Goal: Information Seeking & Learning: Learn about a topic

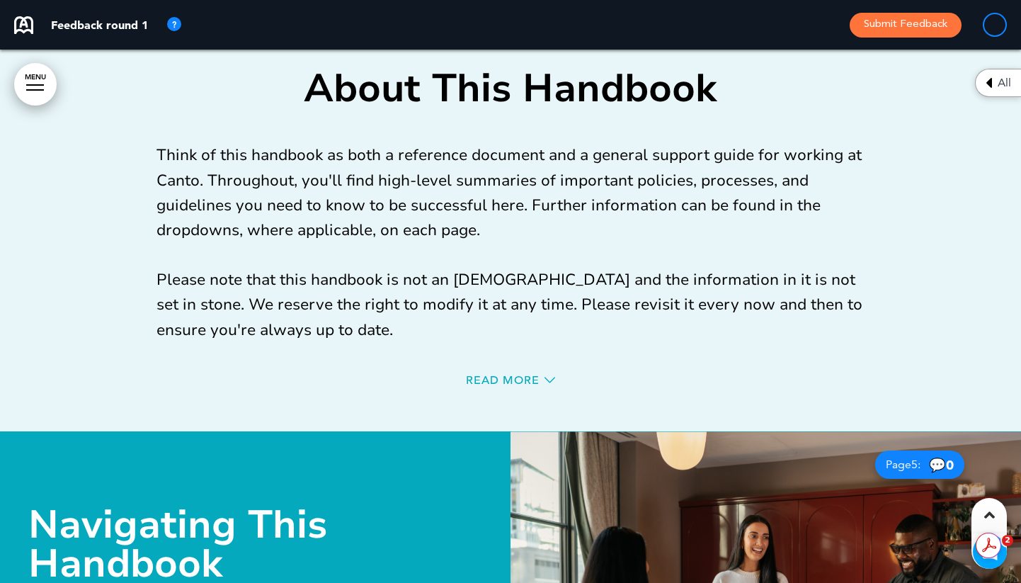
scroll to position [2301, 0]
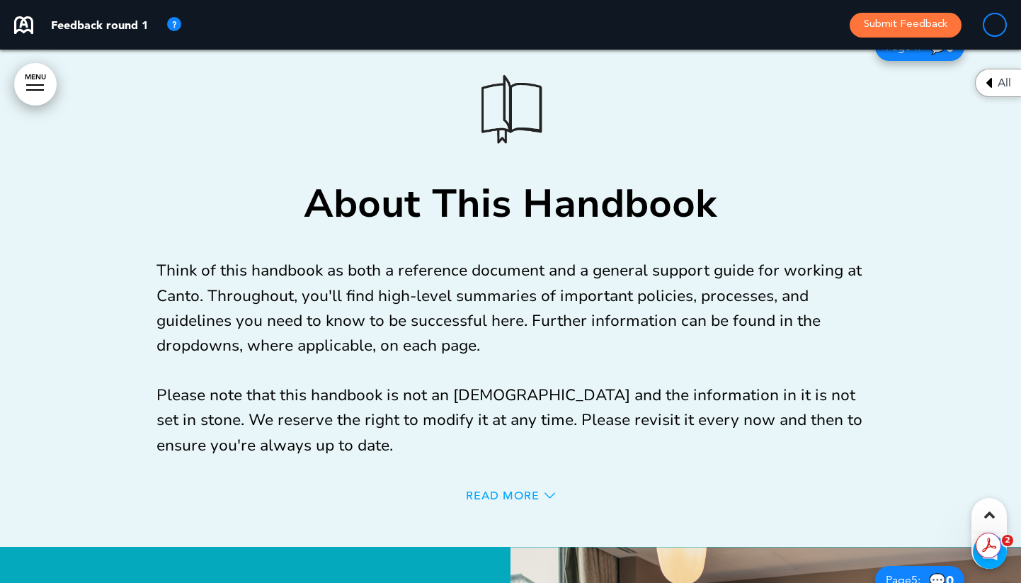
click at [477, 492] on span "Read More" at bounding box center [503, 495] width 74 height 11
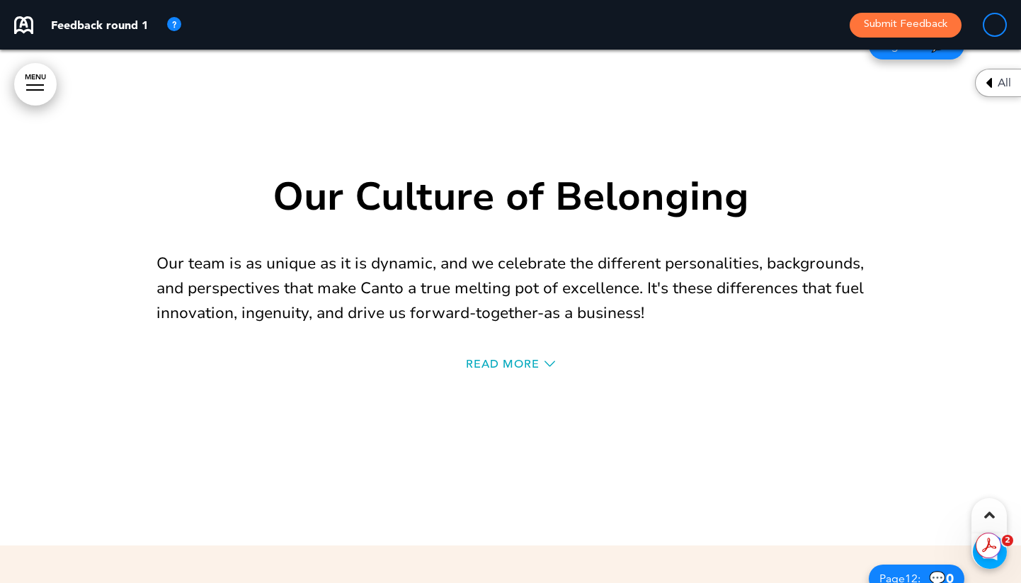
scroll to position [9128, 0]
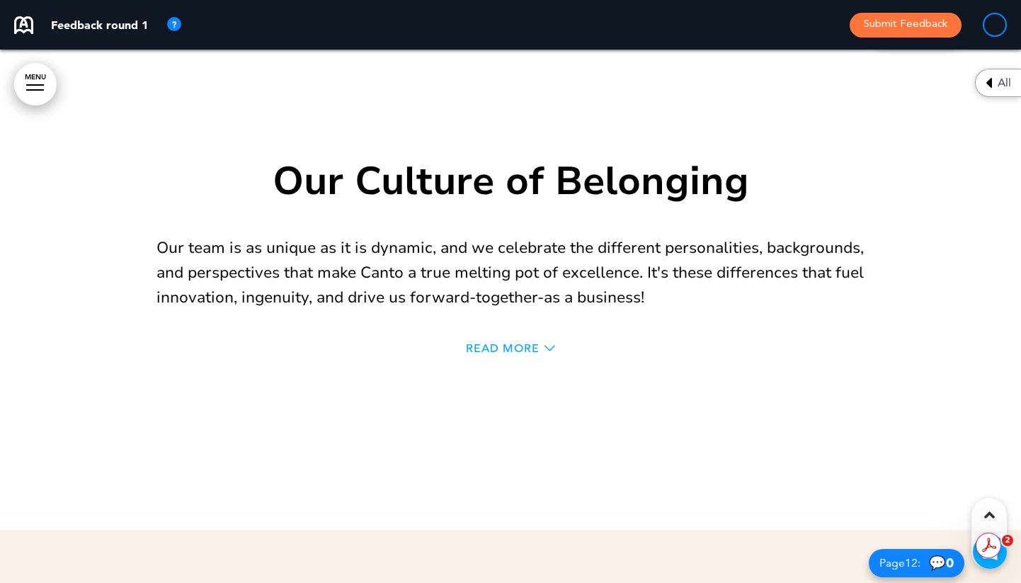
click at [501, 347] on span "Read More" at bounding box center [503, 348] width 74 height 11
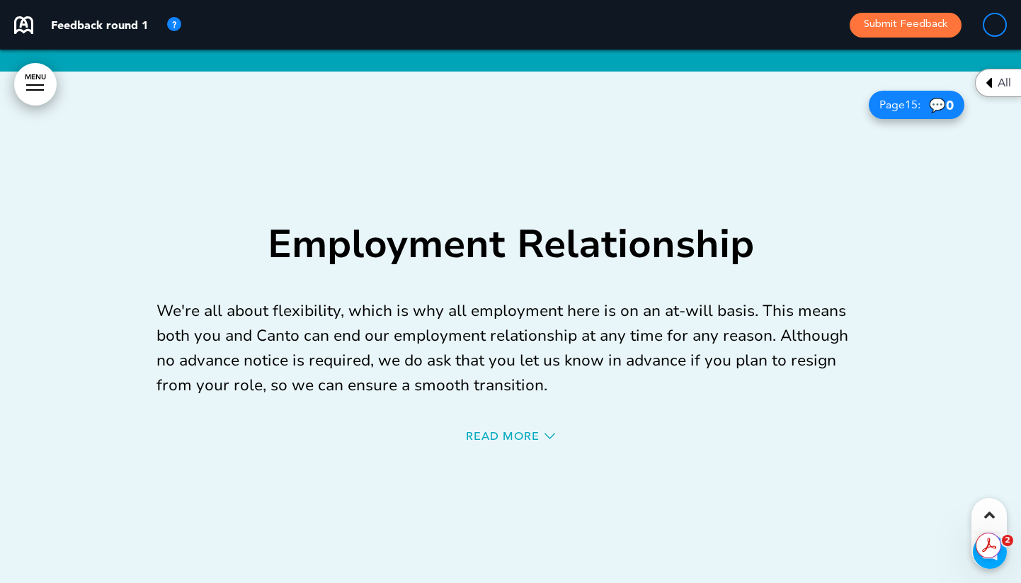
scroll to position [14873, 0]
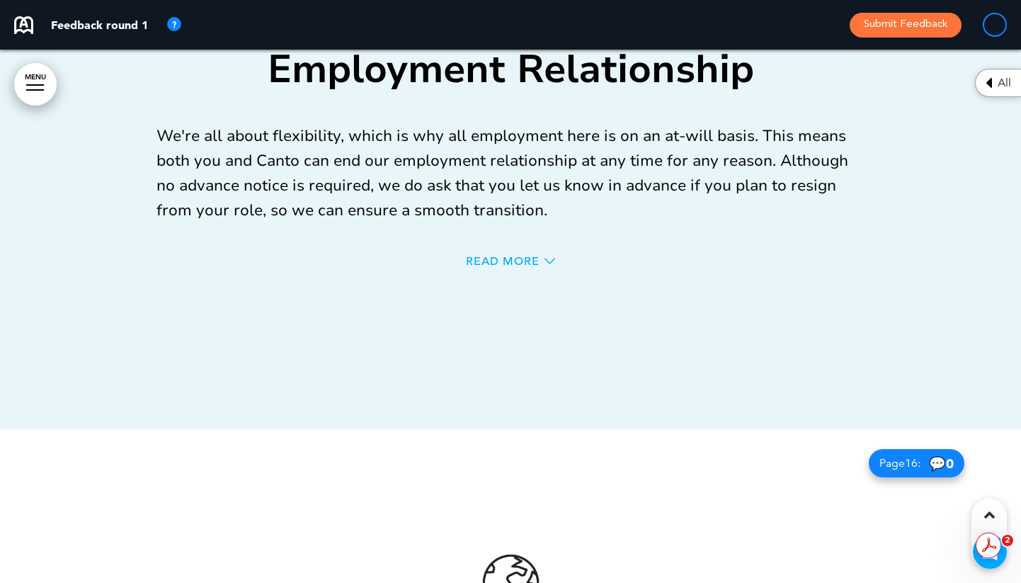
click at [522, 258] on span "Read More" at bounding box center [503, 261] width 74 height 11
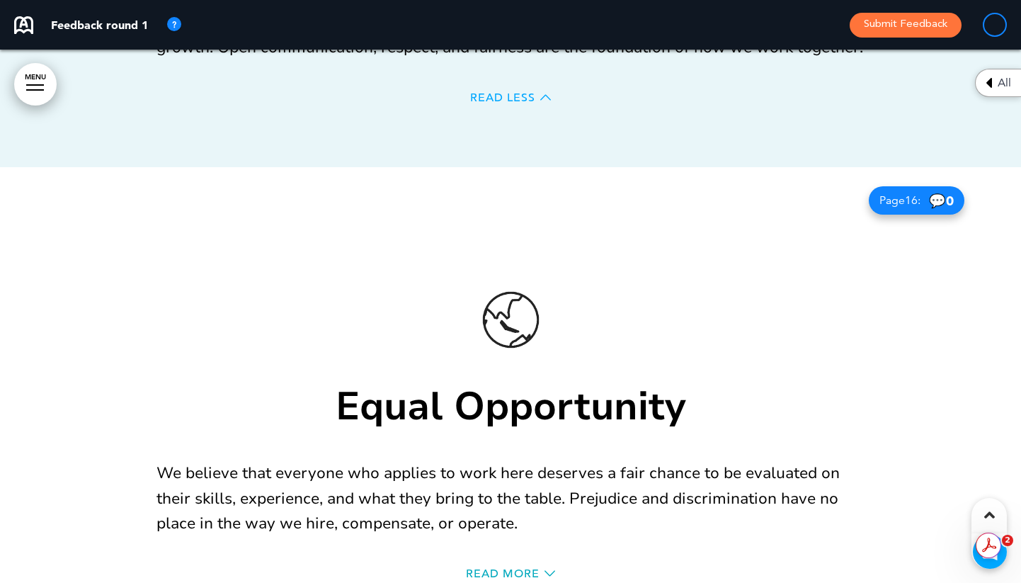
scroll to position [15355, 0]
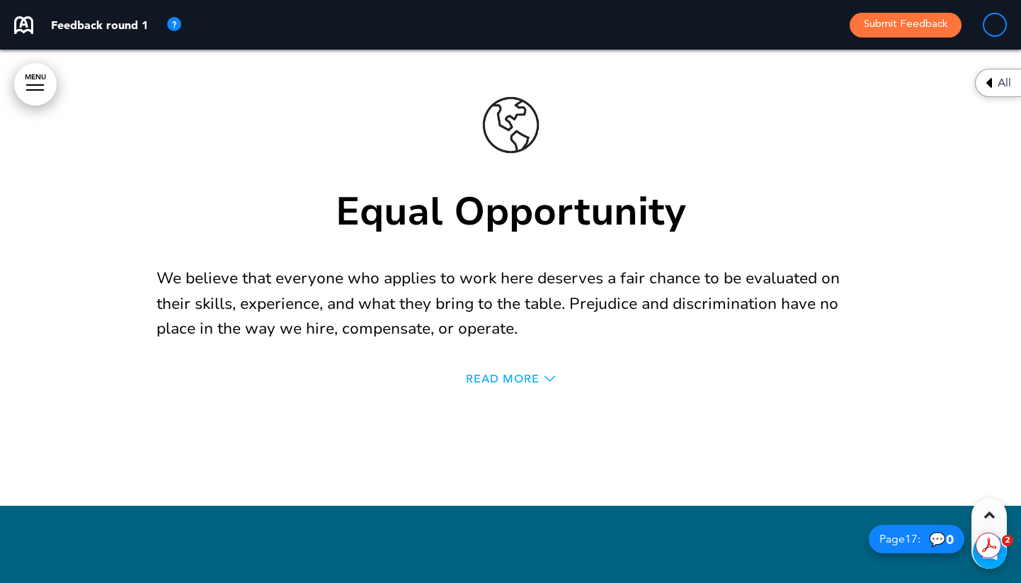
click at [493, 374] on span "Read More" at bounding box center [503, 378] width 74 height 11
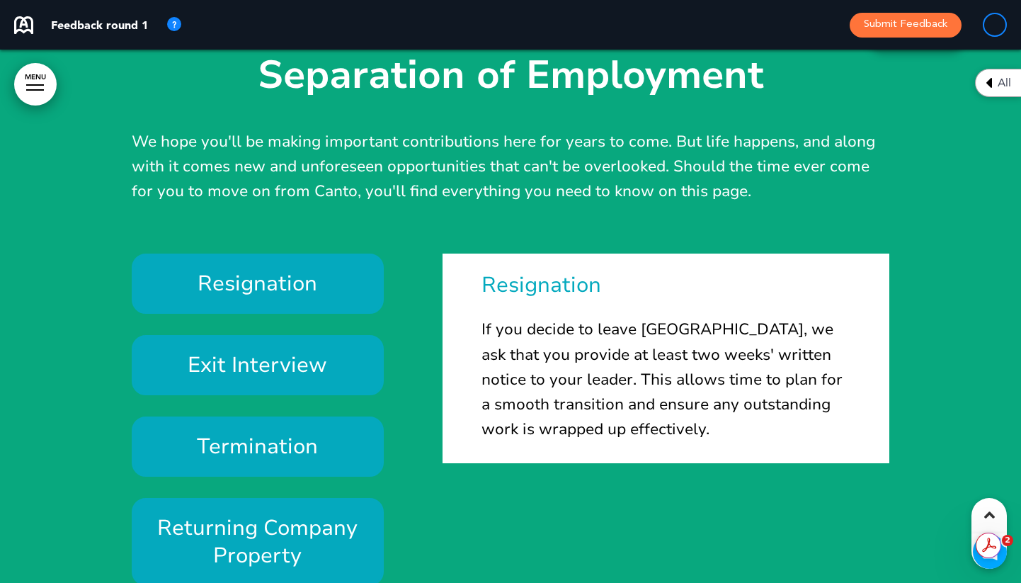
scroll to position [18215, 0]
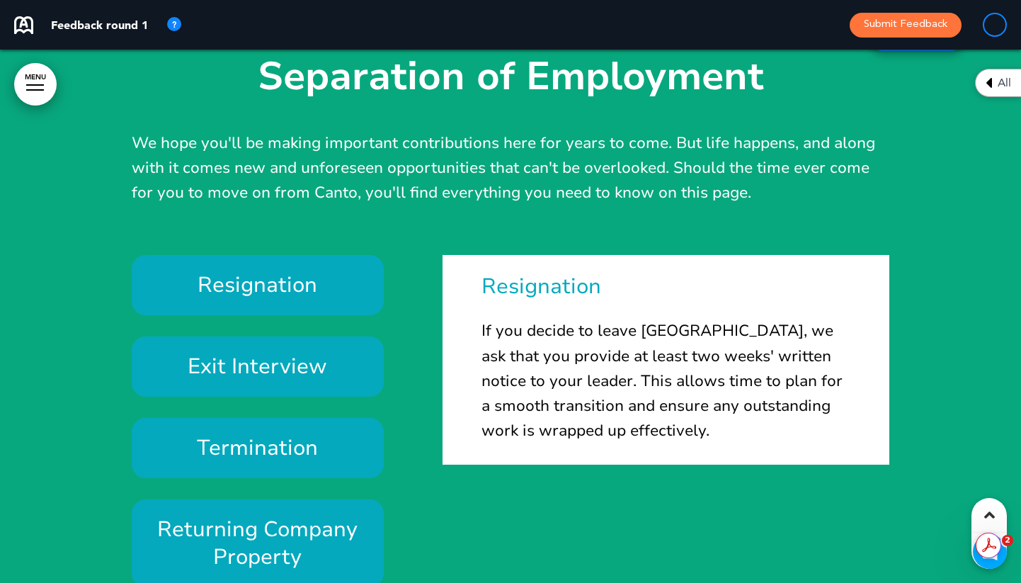
click at [300, 363] on h6 "Exit Interview" at bounding box center [258, 367] width 220 height 28
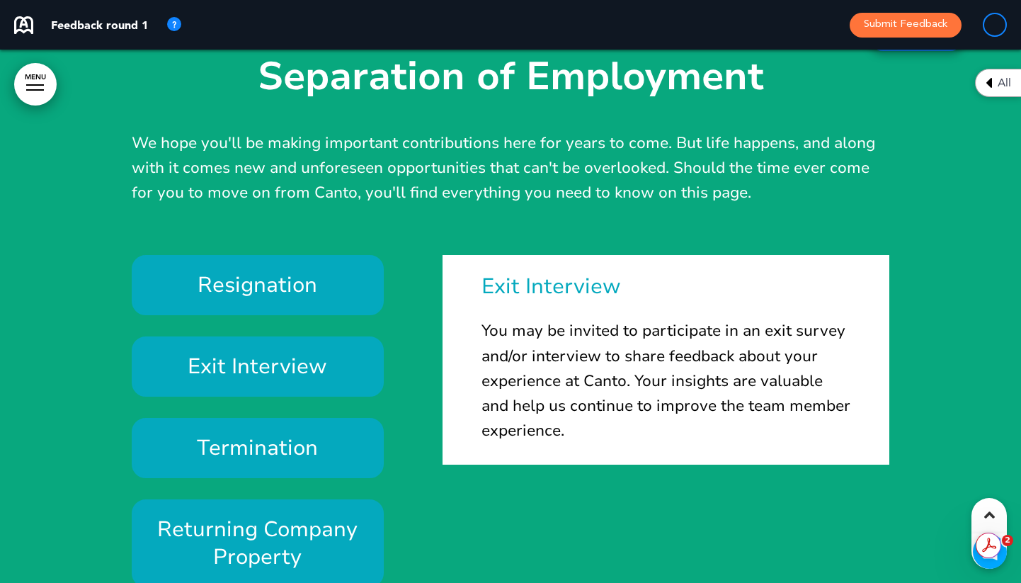
scroll to position [52, 0]
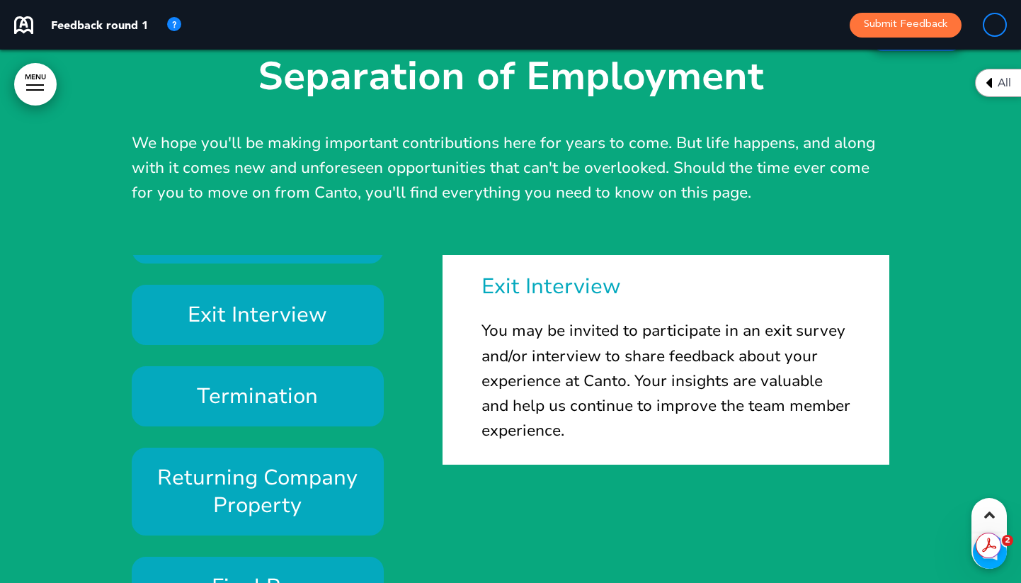
click at [301, 394] on h6 "Termination" at bounding box center [258, 396] width 220 height 28
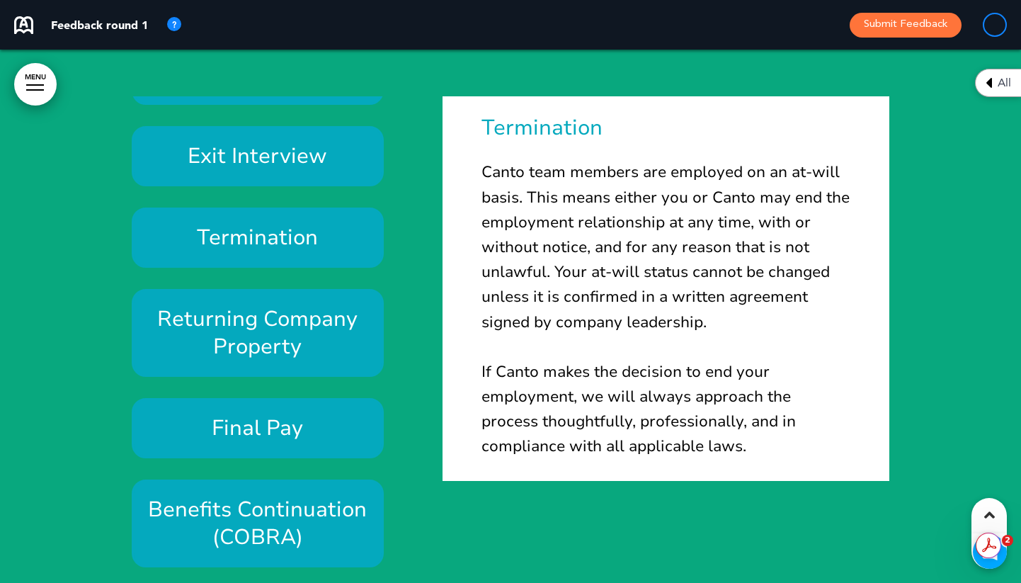
scroll to position [18371, 0]
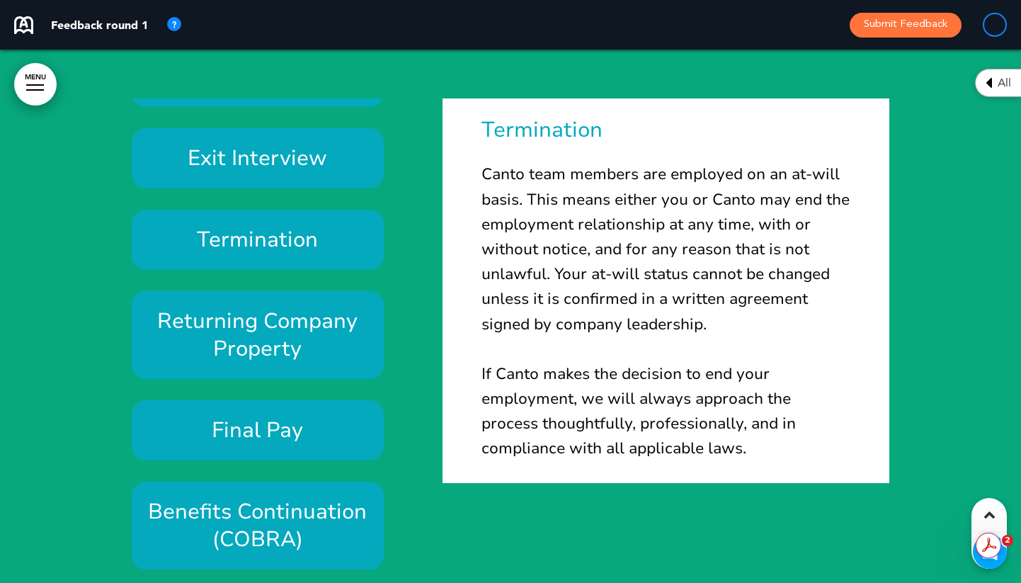
click at [301, 325] on h6 "Returning Company Property" at bounding box center [258, 334] width 220 height 55
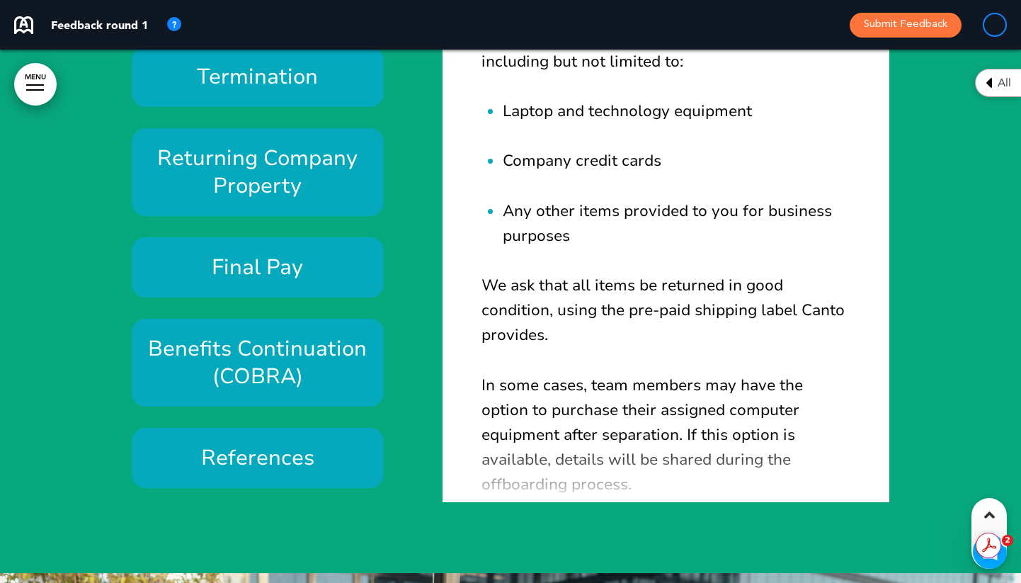
scroll to position [18554, 0]
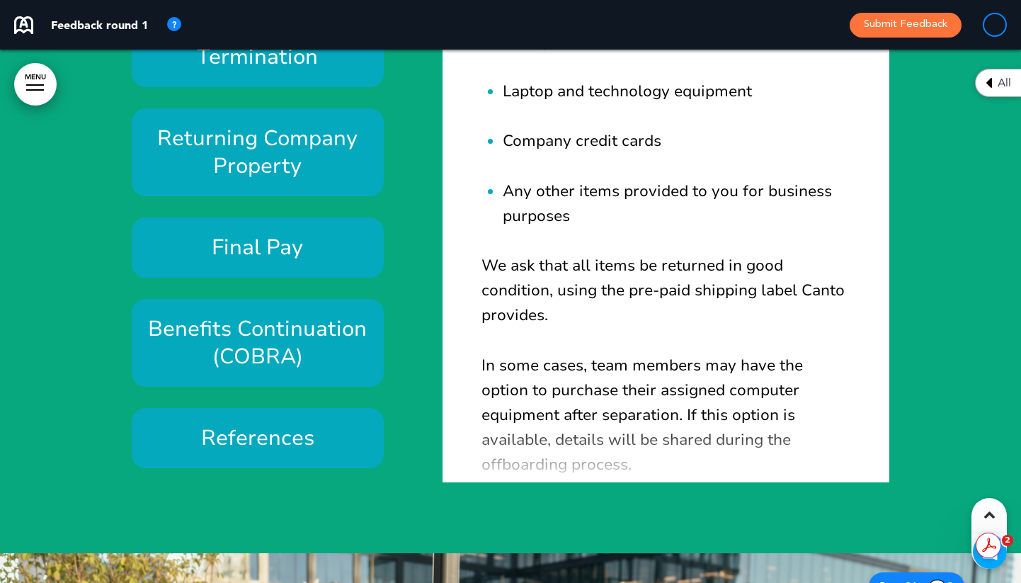
click at [309, 243] on h6 "Final Pay" at bounding box center [258, 248] width 220 height 28
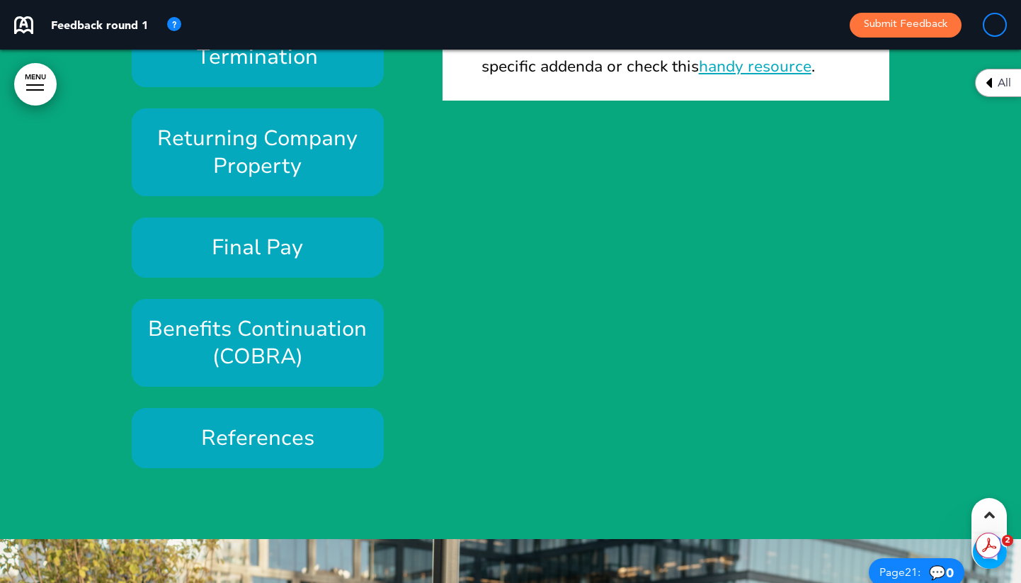
click at [300, 334] on h6 "Benefits Continuation (COBRA)" at bounding box center [258, 342] width 220 height 55
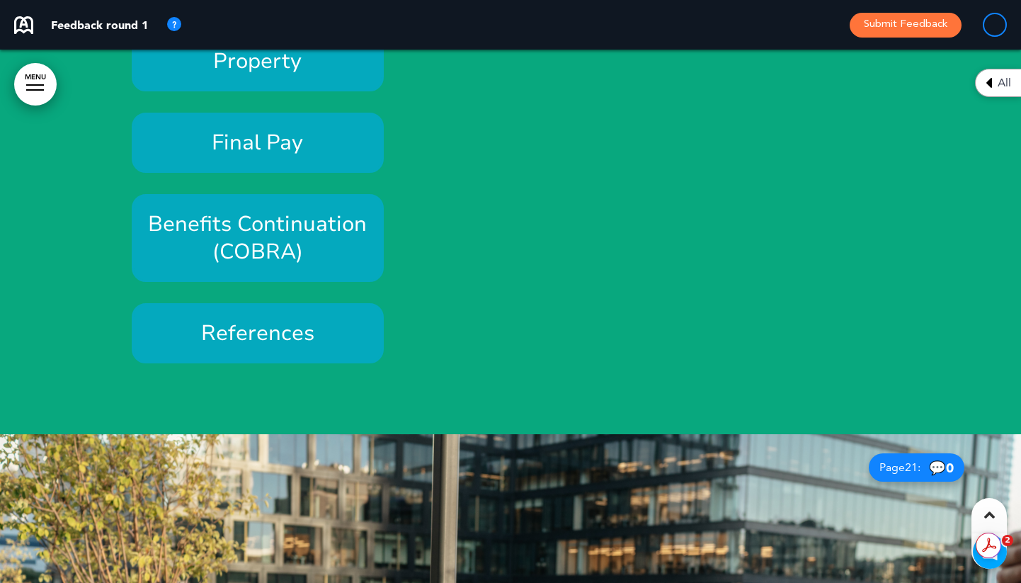
scroll to position [0, 0]
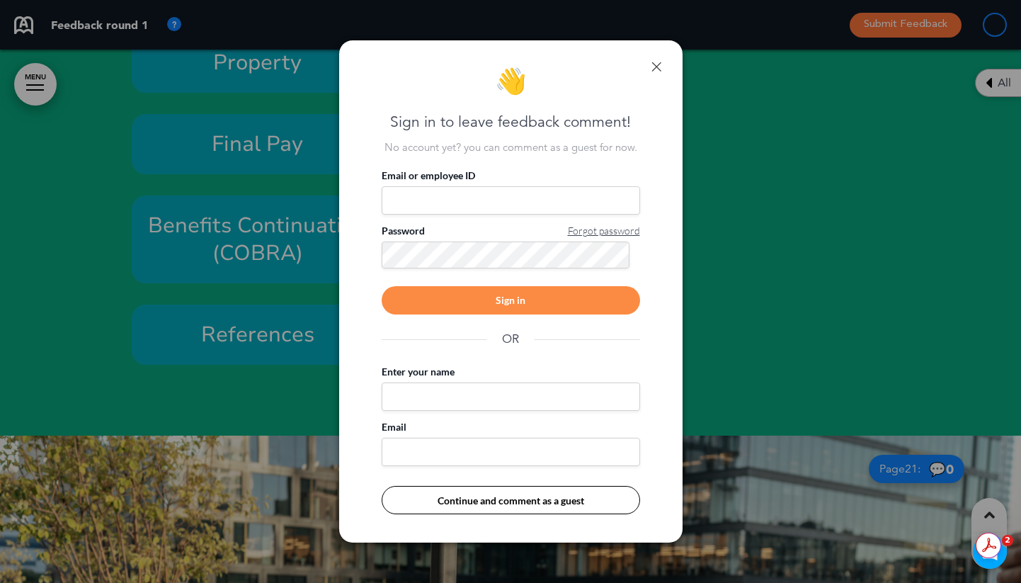
click at [289, 349] on div at bounding box center [510, 291] width 1021 height 583
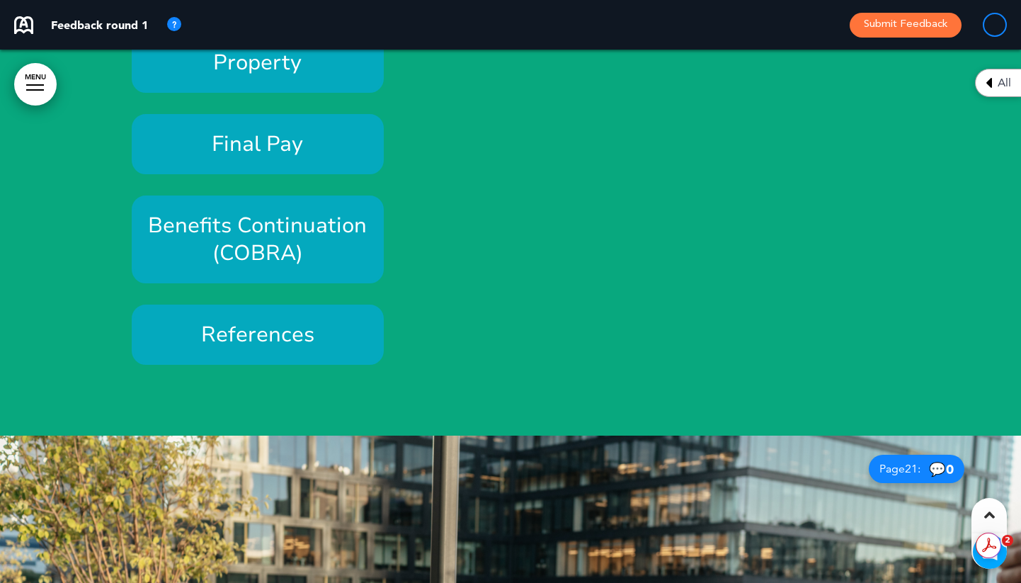
click at [289, 329] on h6 "References" at bounding box center [258, 335] width 220 height 28
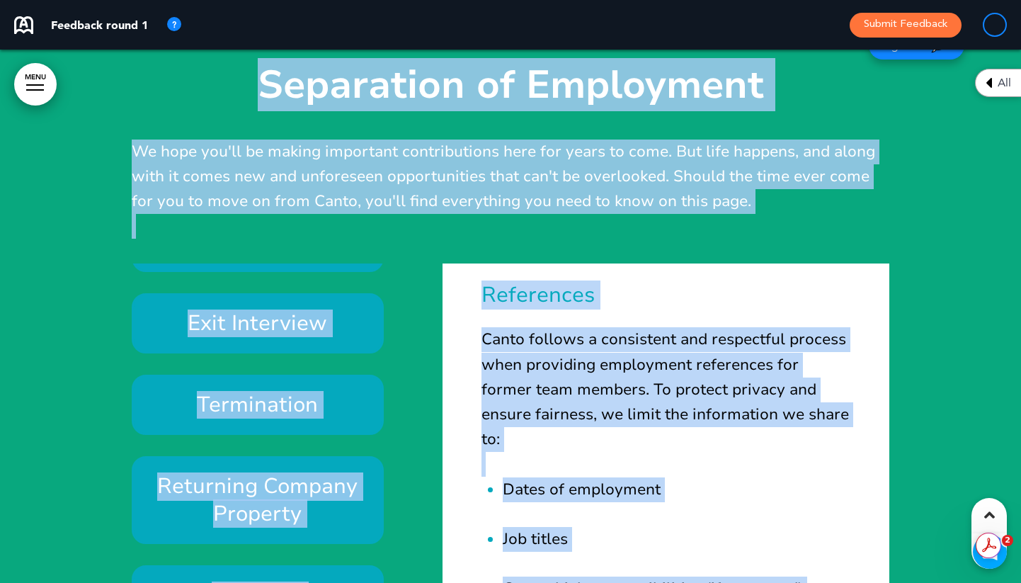
drag, startPoint x: 3, startPoint y: 343, endPoint x: -38, endPoint y: 340, distance: 41.2
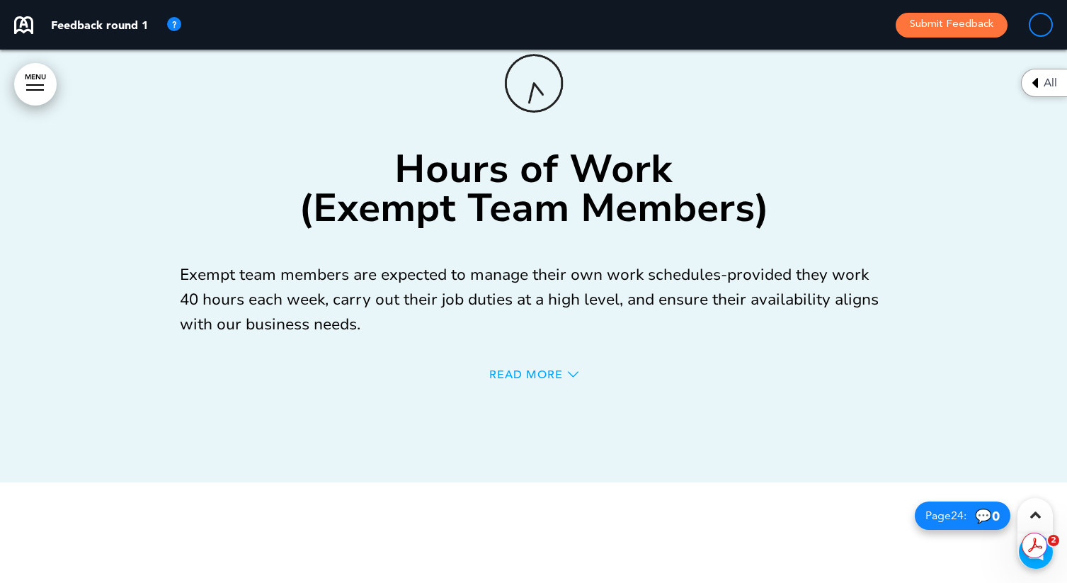
click at [540, 375] on span "Read More" at bounding box center [526, 374] width 74 height 11
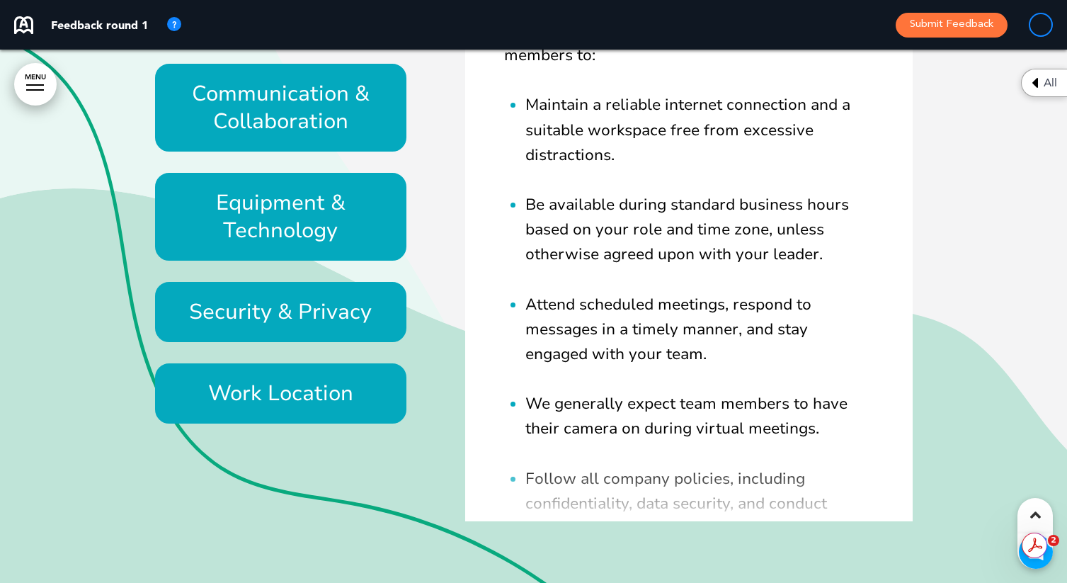
scroll to position [25126, 0]
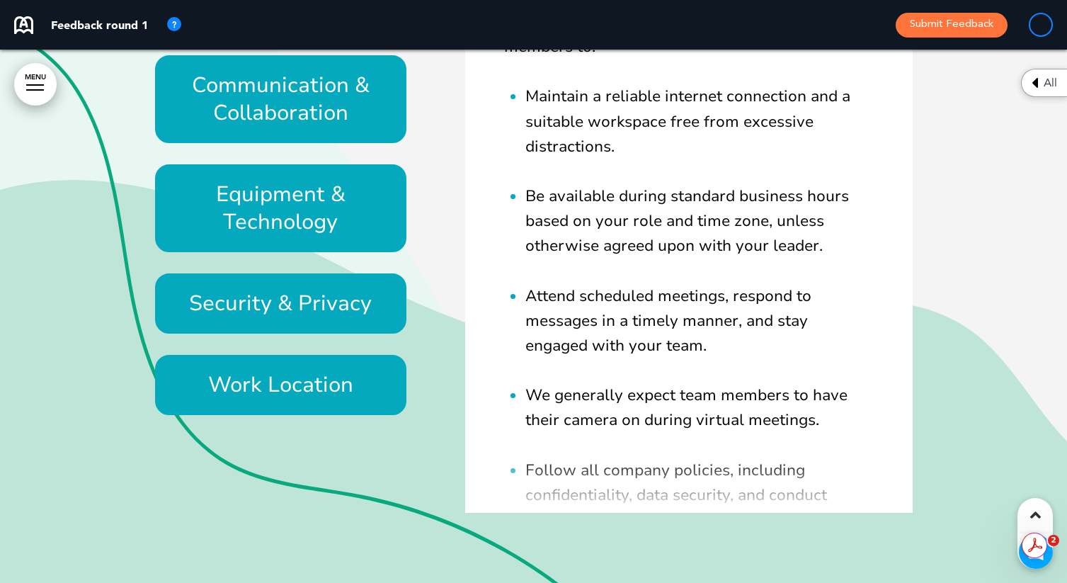
click at [382, 106] on h6 "Communication & Collaboration" at bounding box center [281, 99] width 220 height 55
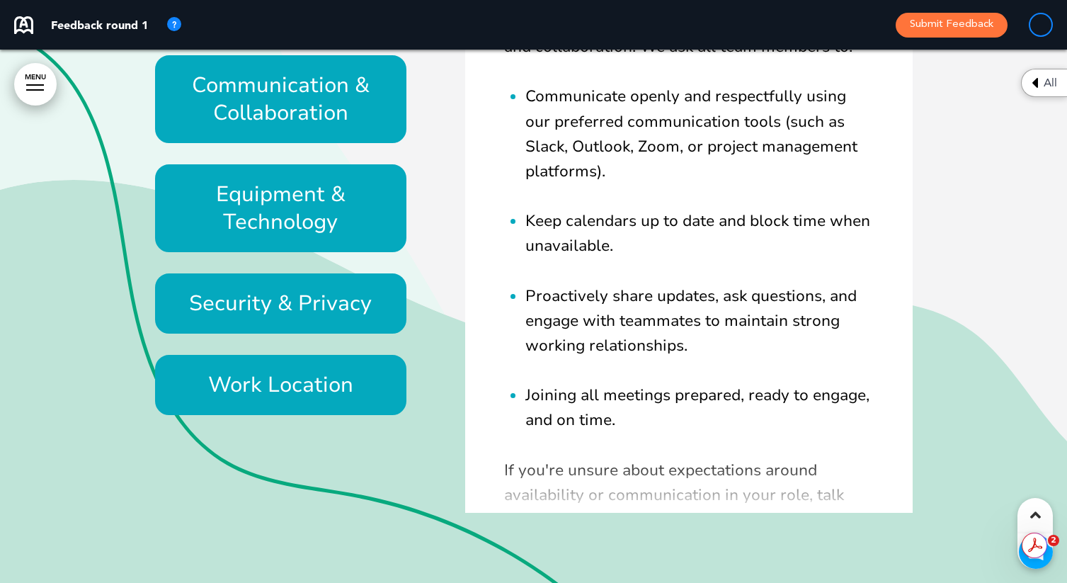
click at [362, 211] on h6 "Equipment & Technology" at bounding box center [281, 208] width 220 height 55
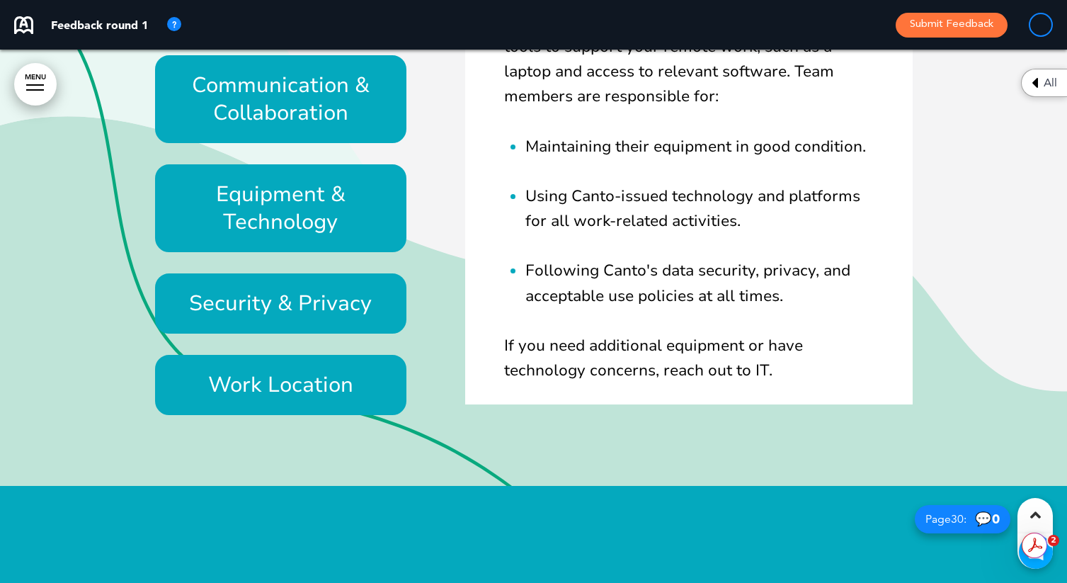
click at [356, 306] on h6 "Security & Privacy" at bounding box center [281, 304] width 220 height 28
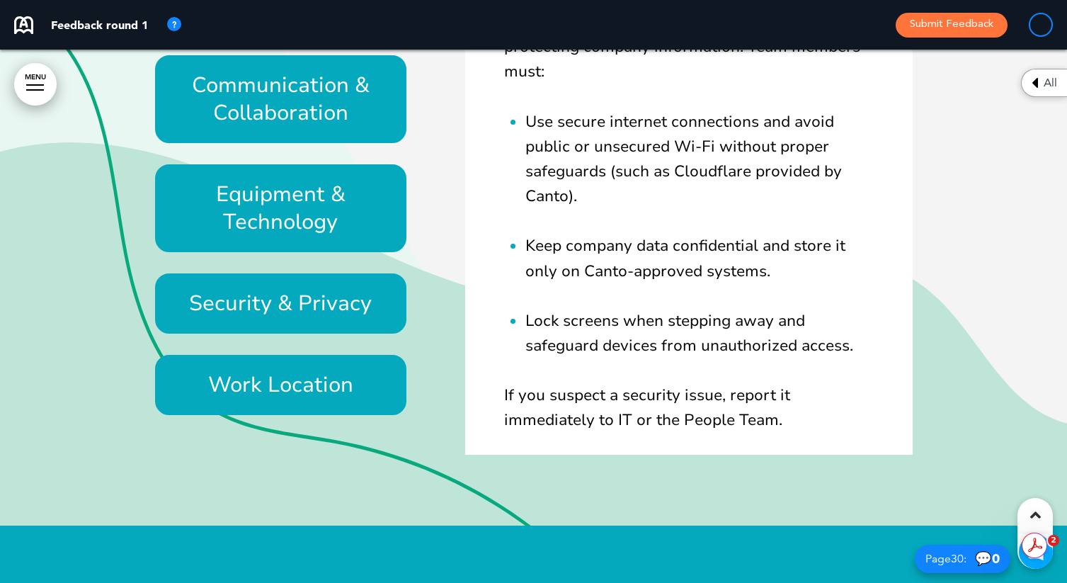
click at [358, 392] on h6 "Work Location" at bounding box center [281, 385] width 220 height 28
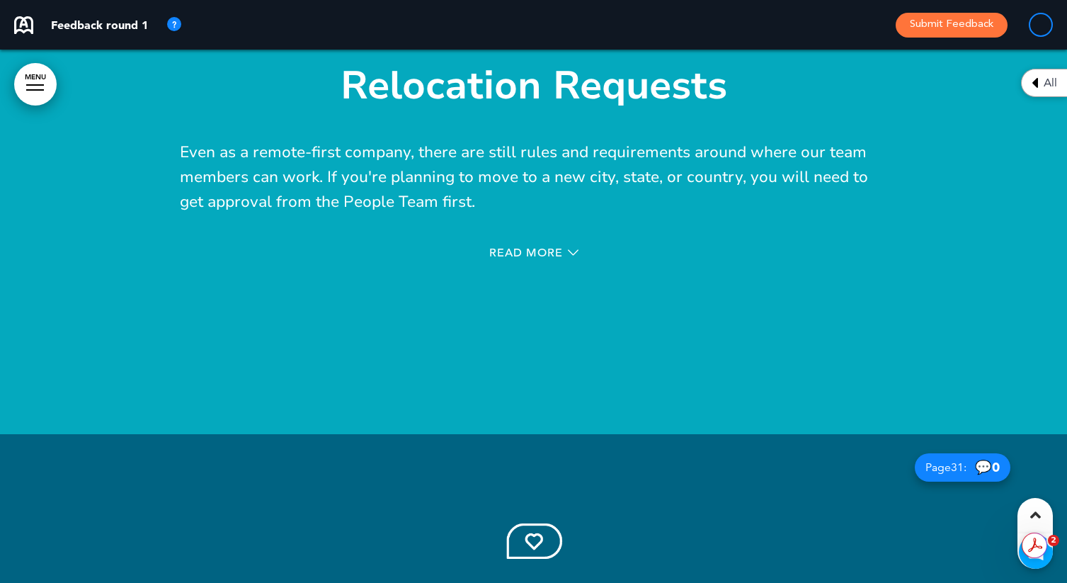
scroll to position [25709, 0]
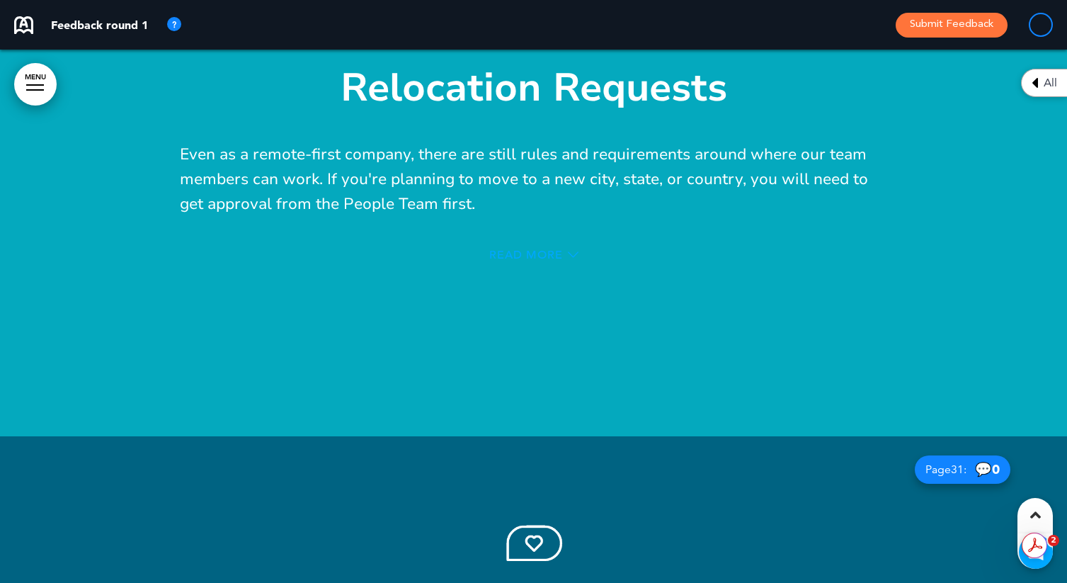
click at [509, 258] on span "Read More" at bounding box center [526, 254] width 74 height 11
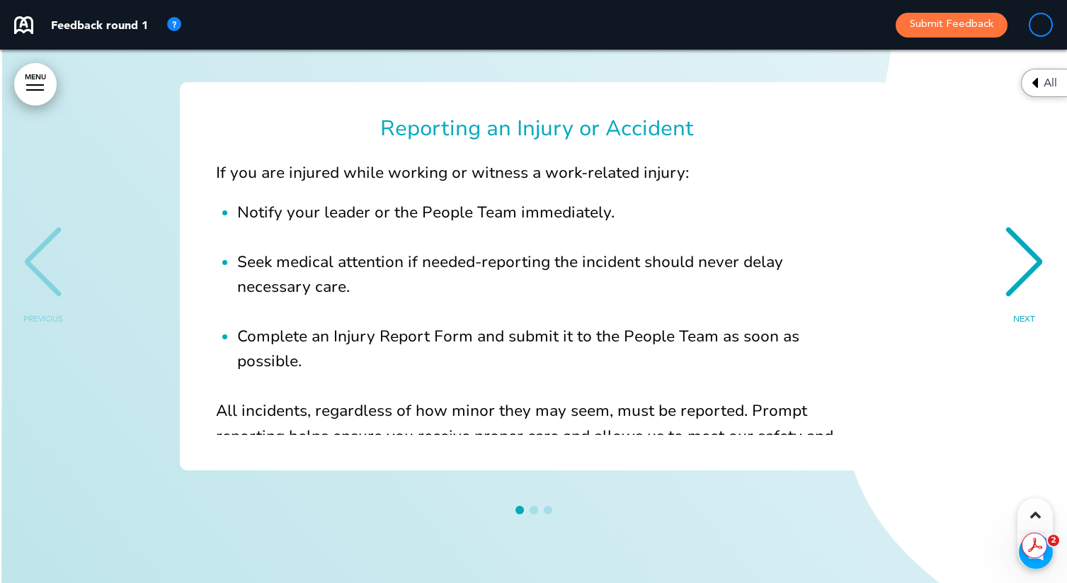
scroll to position [28759, 0]
